Goal: Transaction & Acquisition: Download file/media

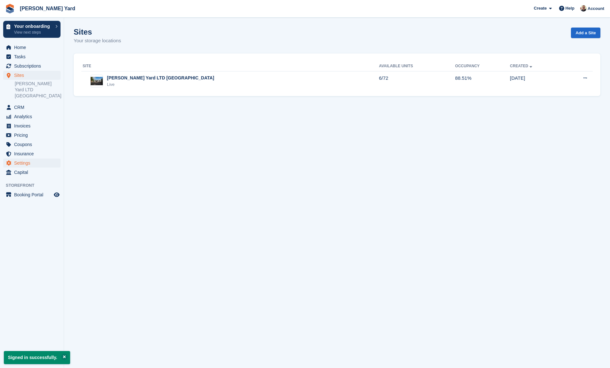
click at [30, 158] on span "Settings" at bounding box center [33, 162] width 38 height 9
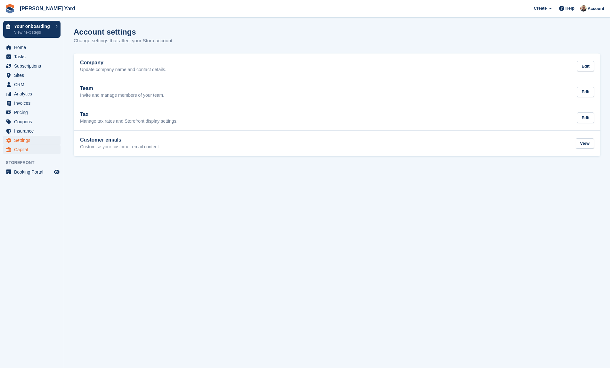
click at [26, 148] on span "Capital" at bounding box center [33, 149] width 38 height 9
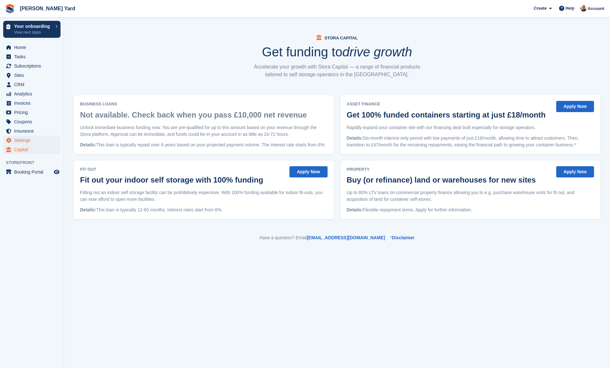
click at [22, 142] on span "Settings" at bounding box center [33, 140] width 38 height 9
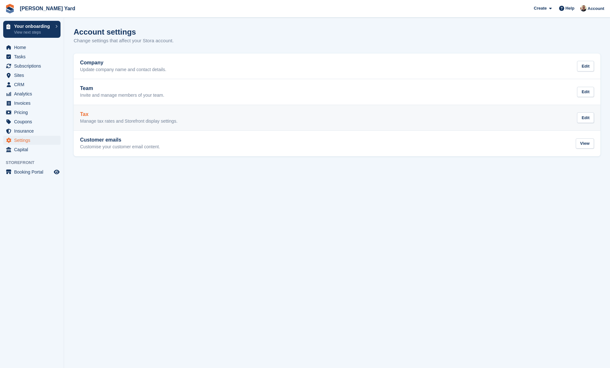
click at [135, 127] on link "Tax Manage tax rates and Storefront display settings. Edit" at bounding box center [337, 118] width 527 height 26
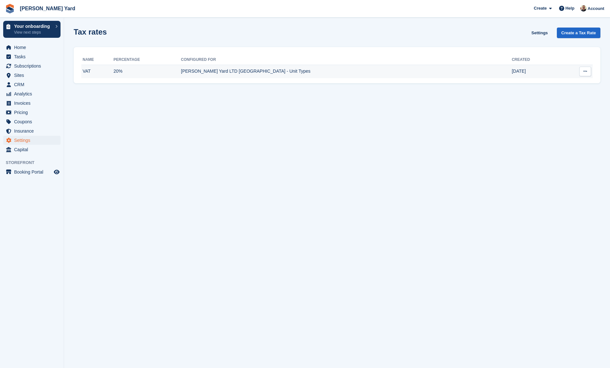
click at [253, 67] on td "[PERSON_NAME] Yard LTD [GEOGRAPHIC_DATA] - Unit Types" at bounding box center [346, 71] width 331 height 13
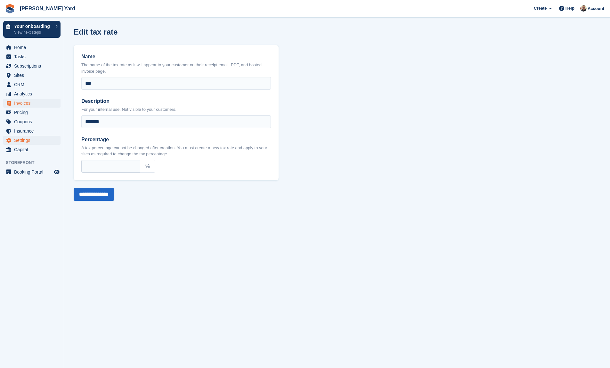
click at [24, 103] on span "Invoices" at bounding box center [33, 103] width 38 height 9
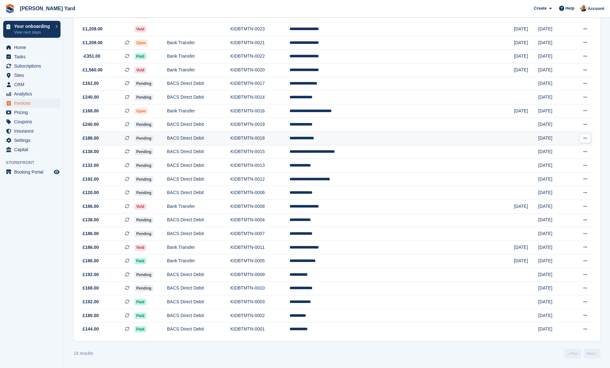
scroll to position [106, 0]
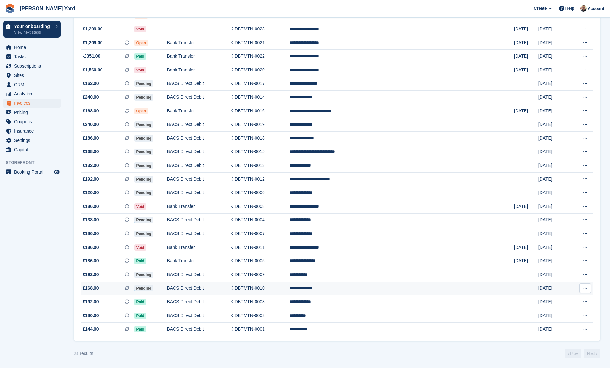
click at [105, 286] on span "£168.00 This is a recurring subscription invoice." at bounding box center [107, 288] width 53 height 7
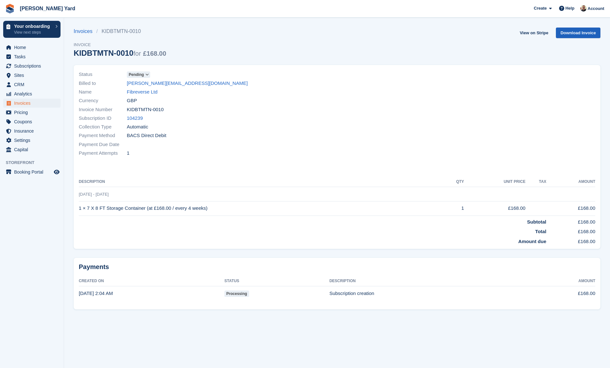
click at [566, 33] on link "Download Invoice" at bounding box center [578, 33] width 45 height 11
click at [573, 33] on link "Download Invoice" at bounding box center [578, 33] width 45 height 11
